Goal: Task Accomplishment & Management: Use online tool/utility

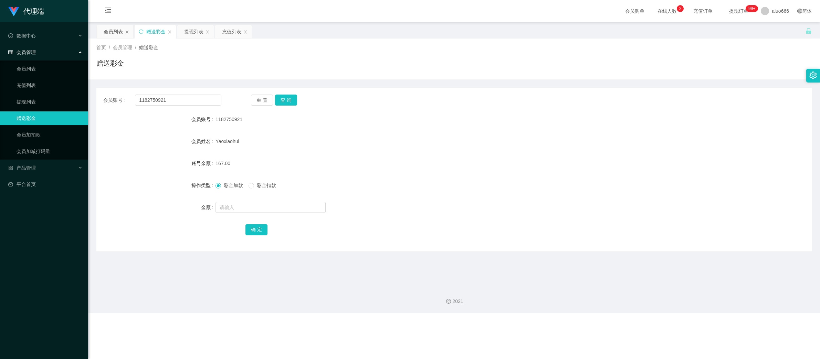
click at [150, 137] on div "会员姓名" at bounding box center [155, 142] width 119 height 14
click at [164, 103] on input "1182750921" at bounding box center [178, 100] width 86 height 11
paste input "88635683"
type input "88635683"
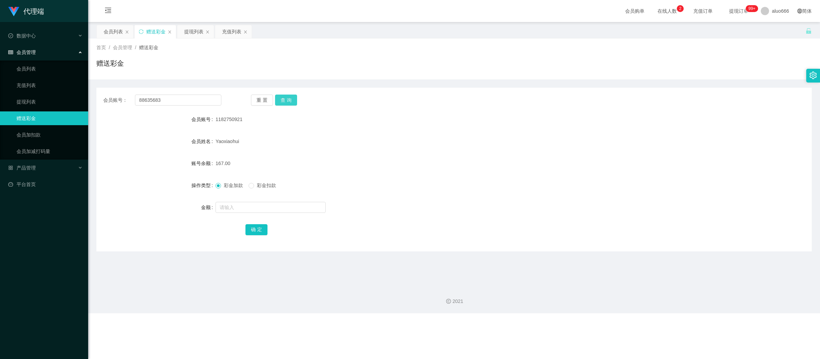
click at [290, 101] on button "查 询" at bounding box center [286, 100] width 22 height 11
click at [231, 206] on input "text" at bounding box center [270, 207] width 110 height 11
type input "15"
click at [283, 103] on button "查 询" at bounding box center [286, 100] width 22 height 11
click at [230, 208] on input "text" at bounding box center [270, 207] width 110 height 11
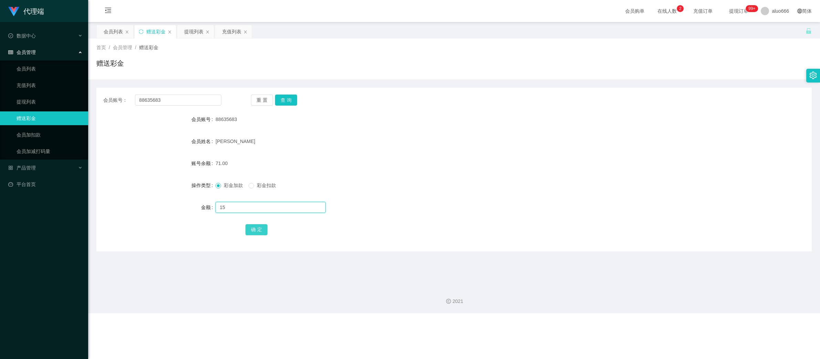
type input "15"
click at [252, 226] on button "确 定" at bounding box center [256, 229] width 22 height 11
click at [463, 149] on form "会员账号 88635683 会员姓名 [PERSON_NAME] 账号余额 86.00 操作类型 彩金加款 彩金扣款 金额 确 定" at bounding box center [453, 175] width 715 height 124
click at [168, 102] on input "88635683" at bounding box center [178, 100] width 86 height 11
click at [167, 101] on input "88635683" at bounding box center [178, 100] width 86 height 11
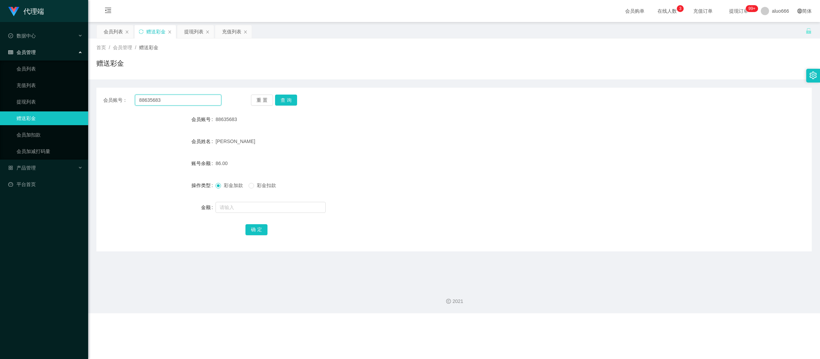
paste input "Henn331"
type input "Henn331"
click at [282, 97] on button "查 询" at bounding box center [286, 100] width 22 height 11
click at [247, 211] on input "text" at bounding box center [270, 207] width 110 height 11
type input "8"
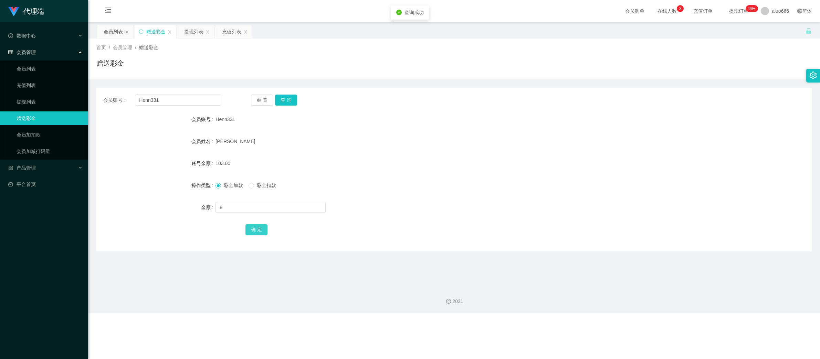
click at [257, 228] on button "确 定" at bounding box center [256, 229] width 22 height 11
click at [489, 164] on div "111.00" at bounding box center [423, 164] width 417 height 14
click at [169, 98] on input "Henn331" at bounding box center [178, 100] width 86 height 11
paste input "88635683"
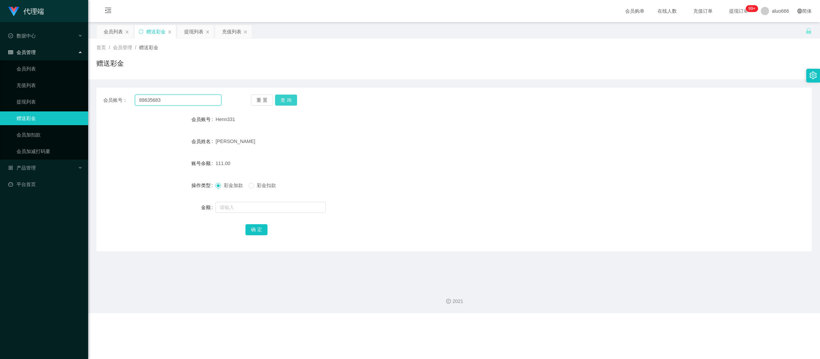
type input "88635683"
drag, startPoint x: 292, startPoint y: 103, endPoint x: 285, endPoint y: 118, distance: 16.6
click at [292, 103] on button "查 询" at bounding box center [286, 100] width 22 height 11
click at [240, 209] on input "text" at bounding box center [270, 207] width 110 height 11
type input "8"
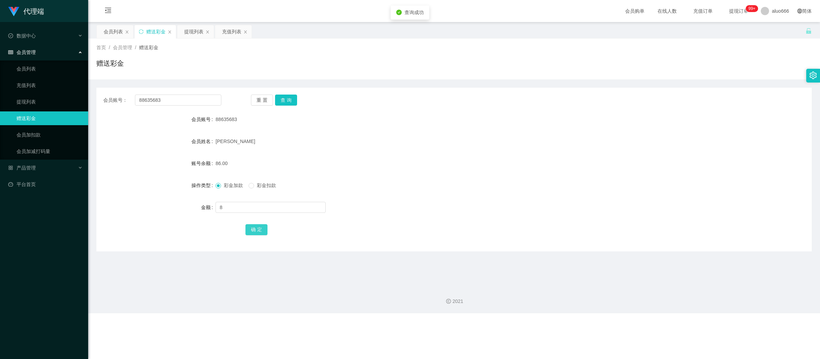
drag, startPoint x: 249, startPoint y: 228, endPoint x: 267, endPoint y: 230, distance: 18.7
click at [249, 228] on button "确 定" at bounding box center [256, 229] width 22 height 11
click at [594, 191] on div "彩金加款 彩金扣款" at bounding box center [423, 186] width 417 height 14
